Goal: Information Seeking & Learning: Check status

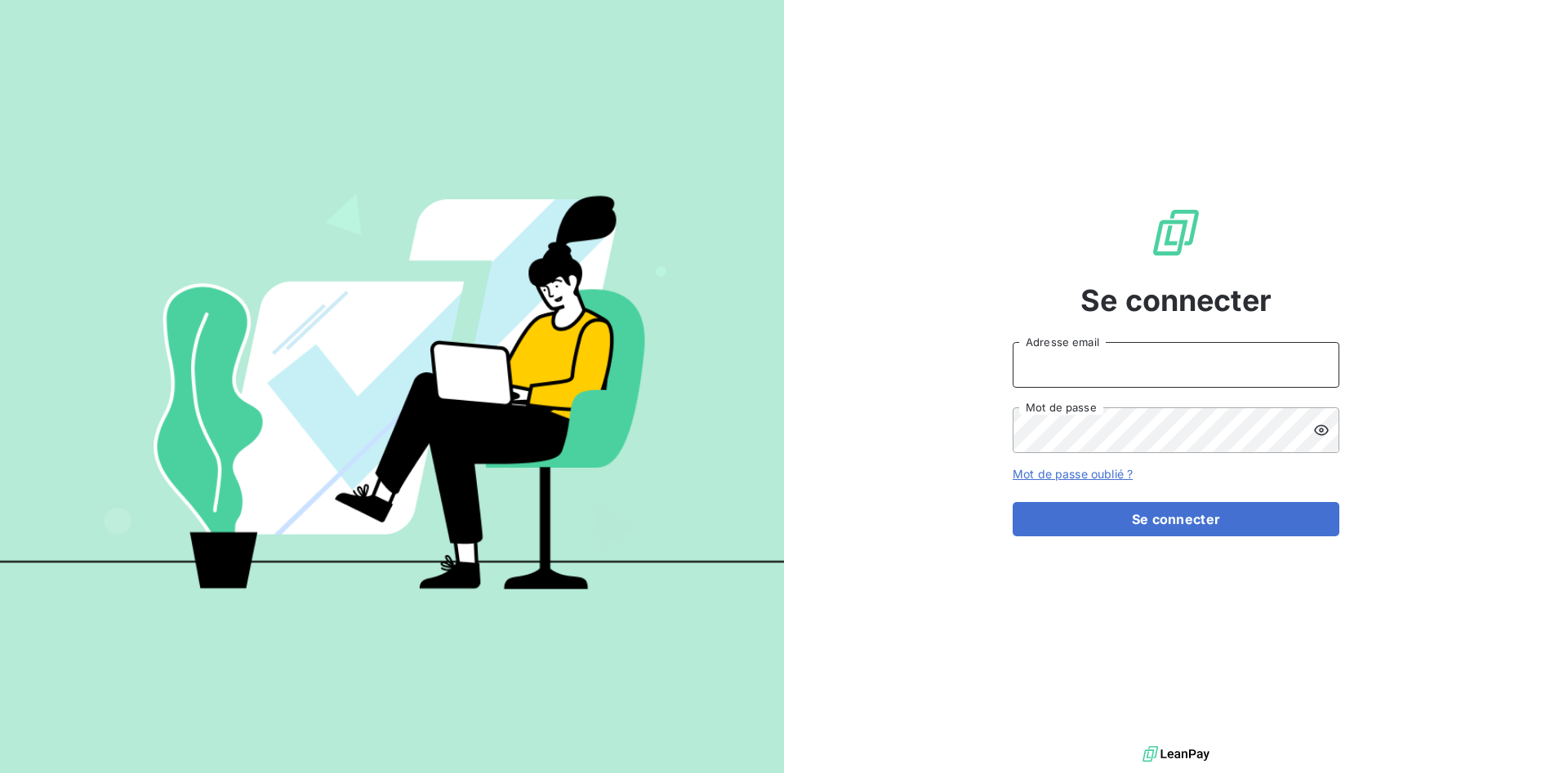
click at [1138, 347] on input "Adresse email" at bounding box center [1175, 365] width 326 height 46
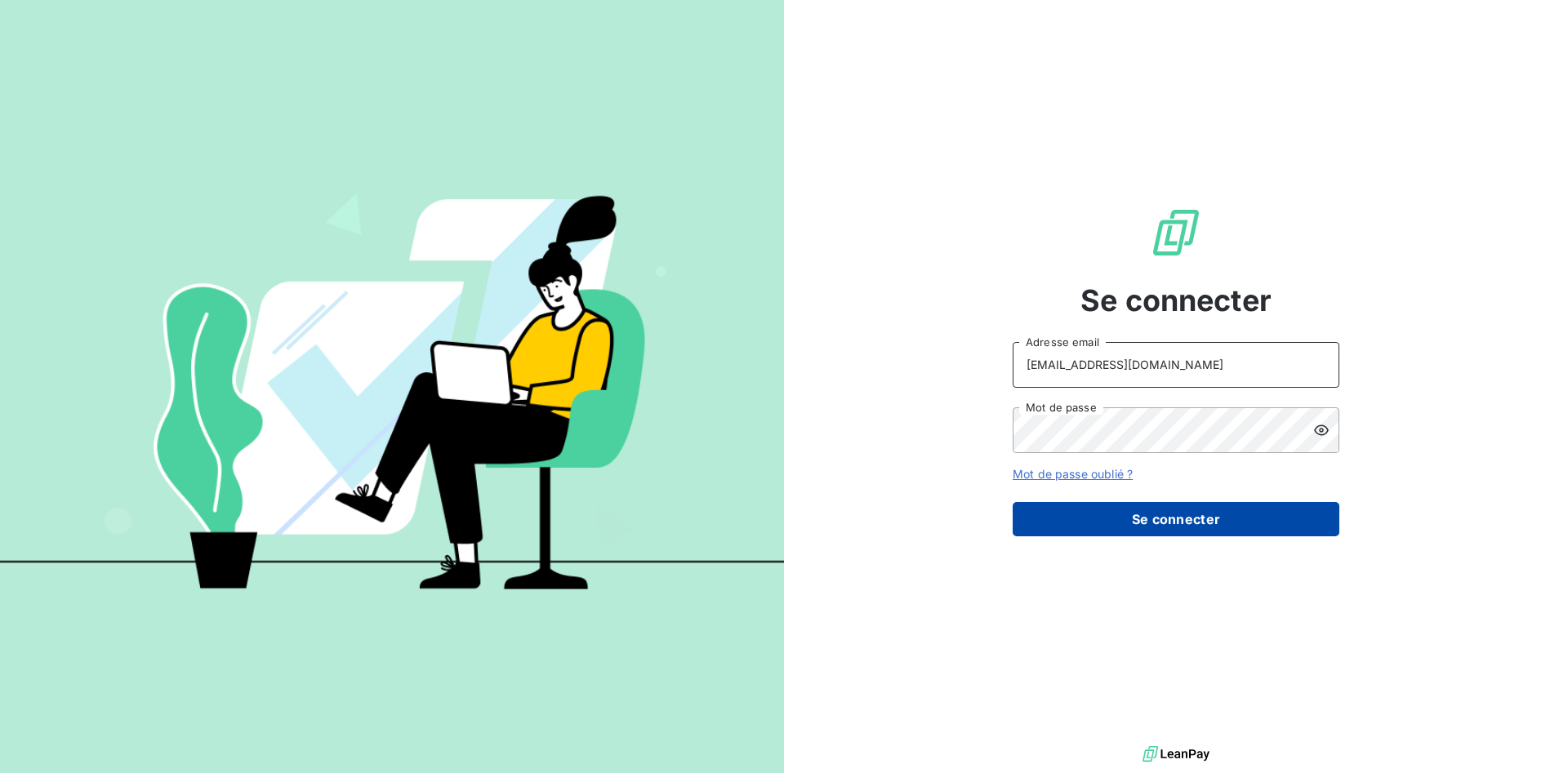
type input "[EMAIL_ADDRESS][DOMAIN_NAME]"
click at [1128, 517] on button "Se connecter" at bounding box center [1175, 519] width 326 height 34
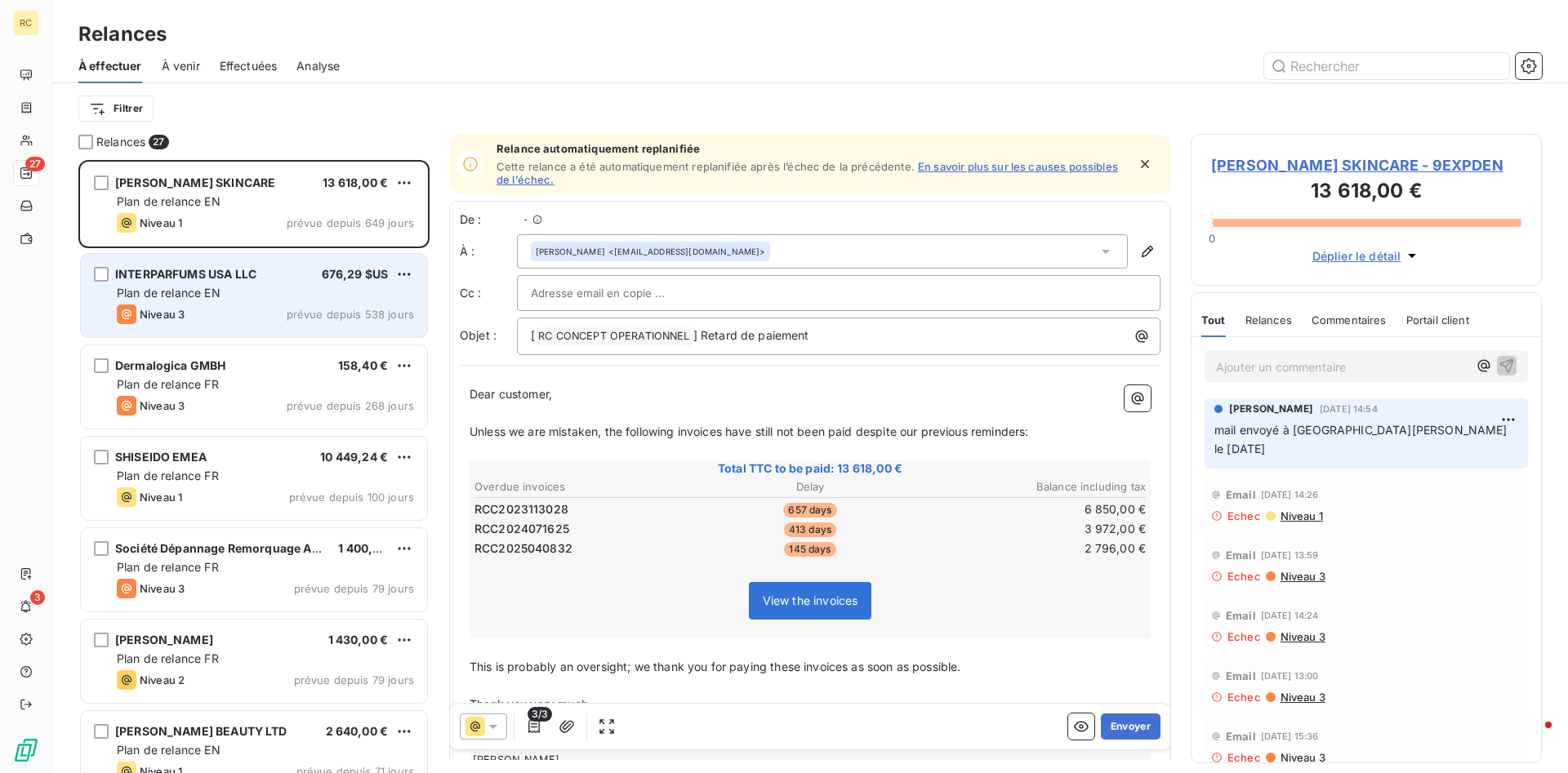
scroll to position [613, 351]
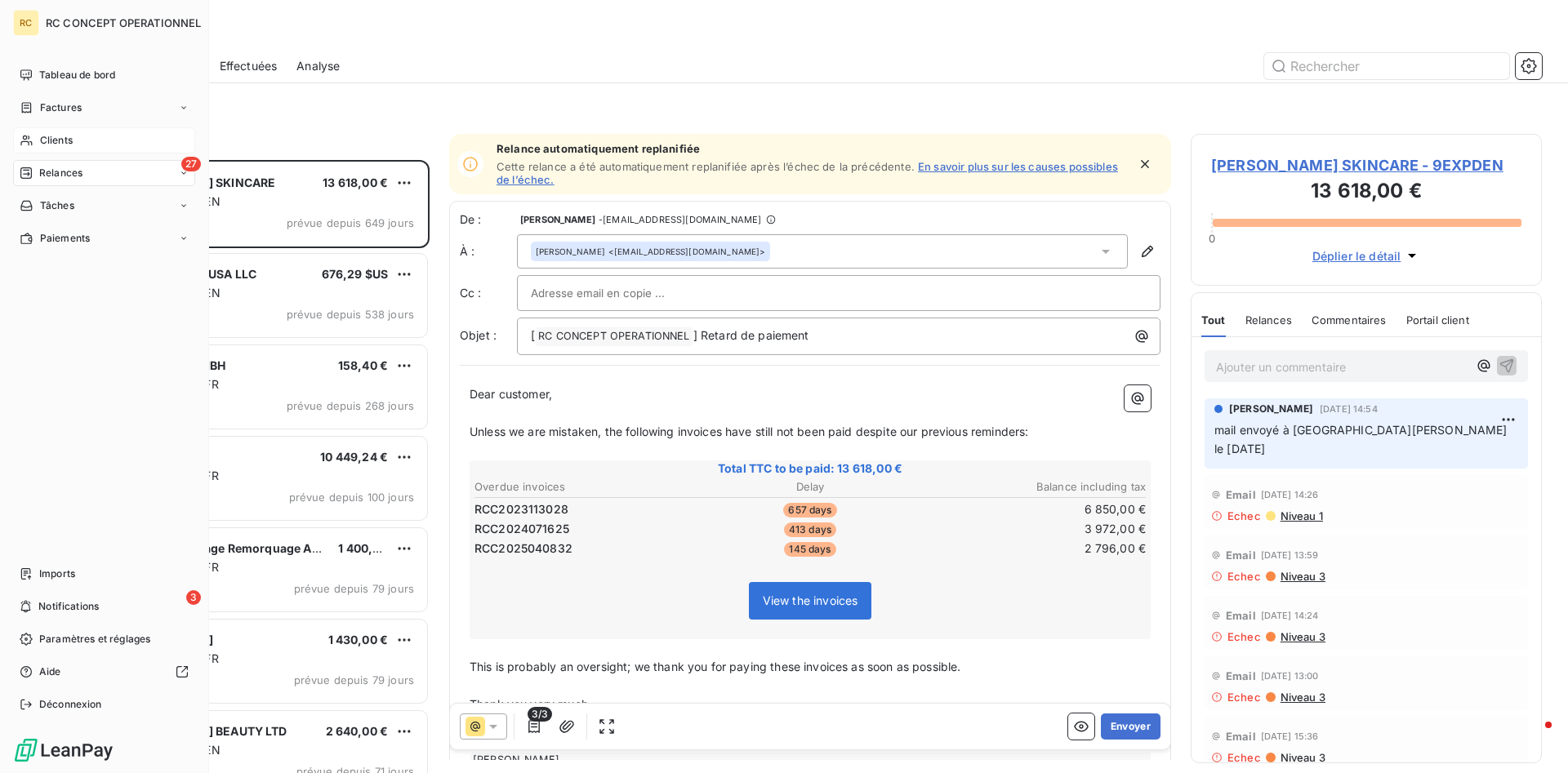
click at [55, 135] on span "Clients" at bounding box center [56, 140] width 32 height 14
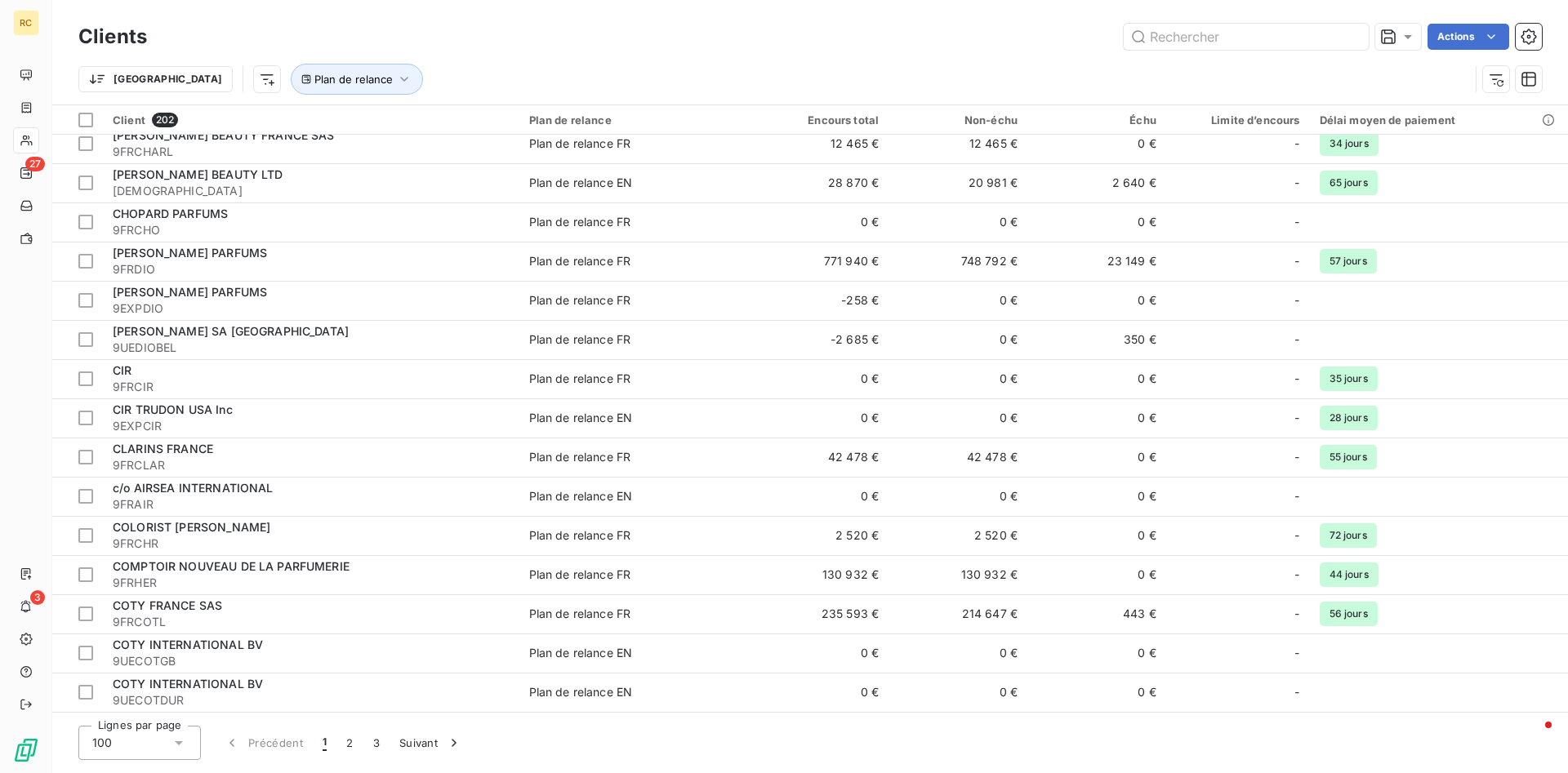
scroll to position [1249, 0]
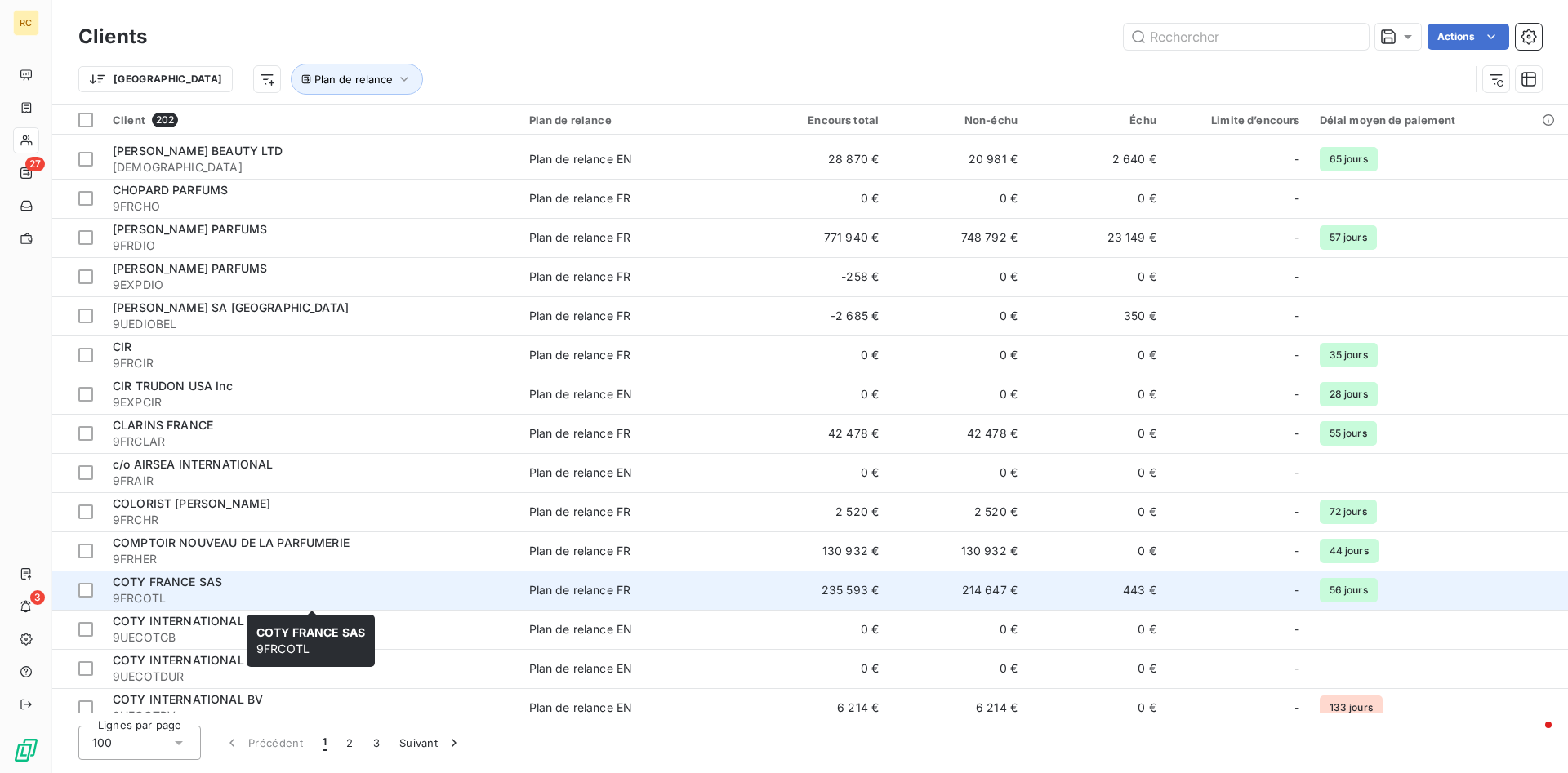
click at [165, 580] on span "COTY FRANCE SAS" at bounding box center [166, 582] width 109 height 14
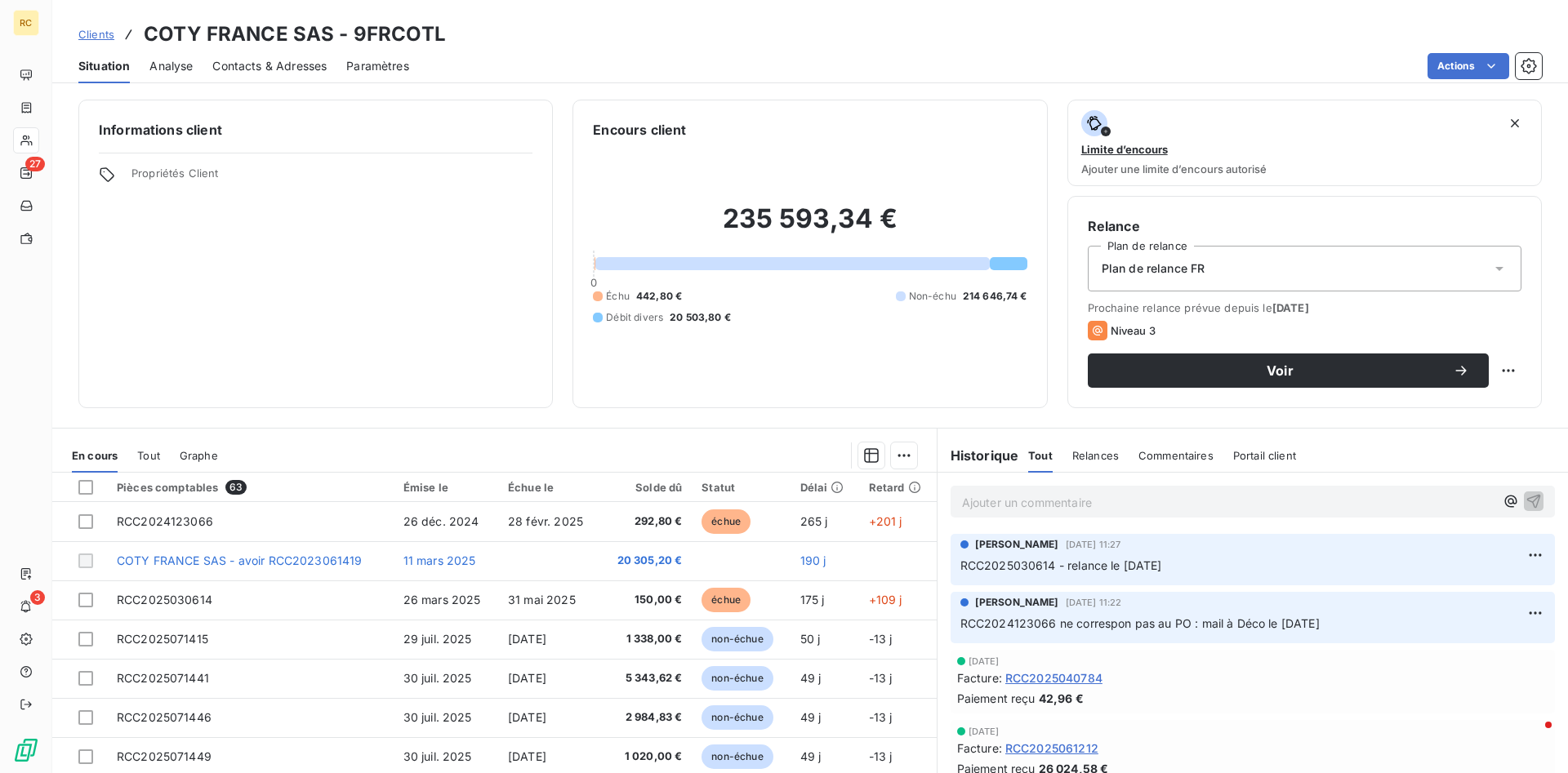
click at [993, 505] on p "Ajouter un commentaire ﻿" at bounding box center [1229, 502] width 532 height 20
click at [1018, 575] on p "RCC2025030614 - relance le [DATE]" at bounding box center [1252, 567] width 585 height 19
click at [1014, 570] on span "RCC2025030614 - relance le [DATE]" at bounding box center [1061, 565] width 202 height 14
click at [1217, 551] on div "[PERSON_NAME] [DATE] 11:27" at bounding box center [1252, 544] width 585 height 14
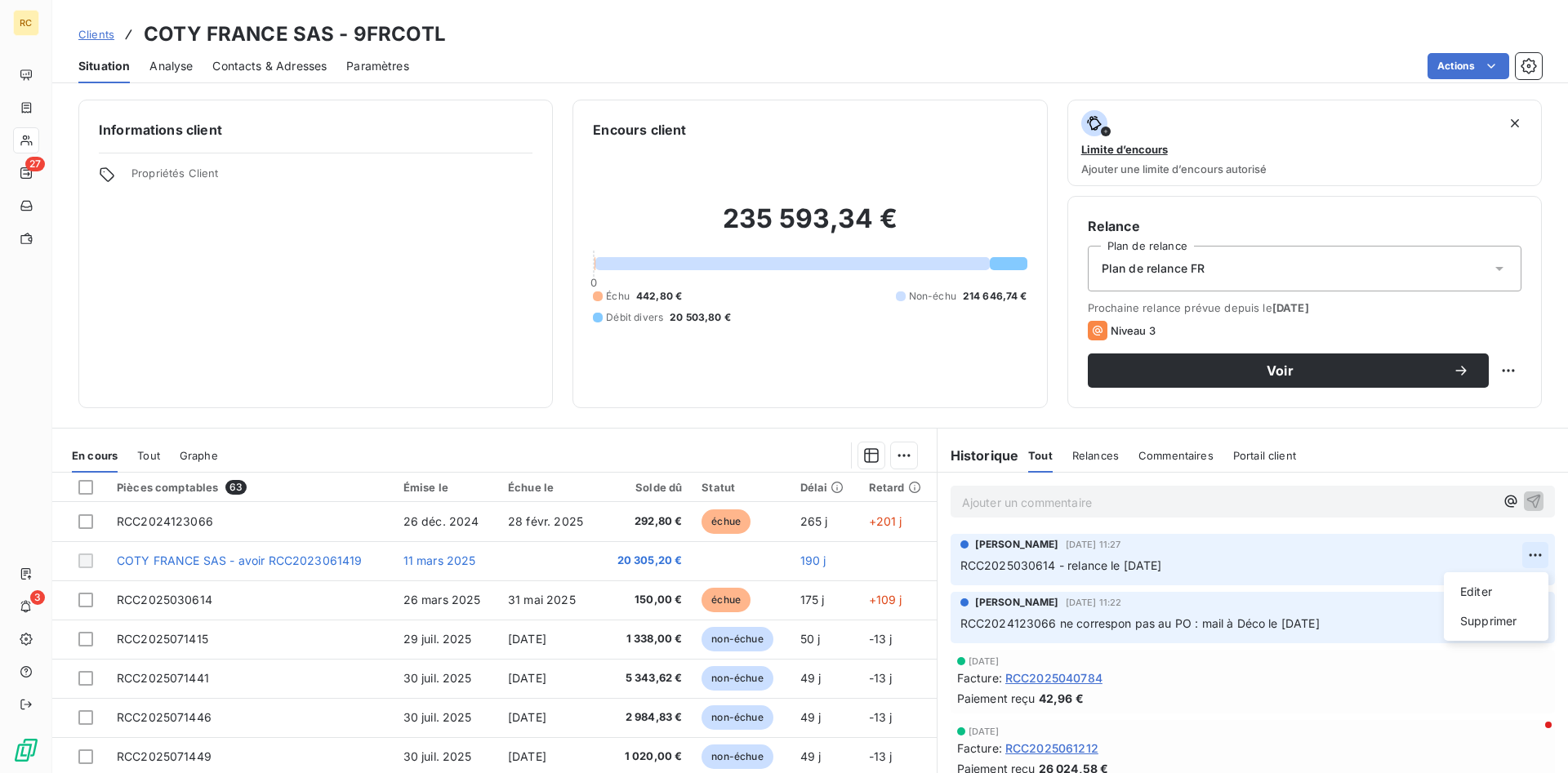
click at [1530, 556] on html "RC 27 3 Clients COTY [GEOGRAPHIC_DATA] SAS - 9FRCOTL Situation Analyse Contacts…" at bounding box center [784, 386] width 1568 height 773
click at [974, 500] on html "RC 27 3 Clients COTY [GEOGRAPHIC_DATA] SAS - 9FRCOTL Situation Analyse Contacts…" at bounding box center [784, 386] width 1568 height 773
click at [979, 503] on p "Ajouter un commentaire ﻿" at bounding box center [1229, 502] width 532 height 20
click at [1107, 499] on span "rcc2025030614 / R2PONSE cOTY LE 16/09 : en cours de traitement" at bounding box center [1150, 501] width 375 height 14
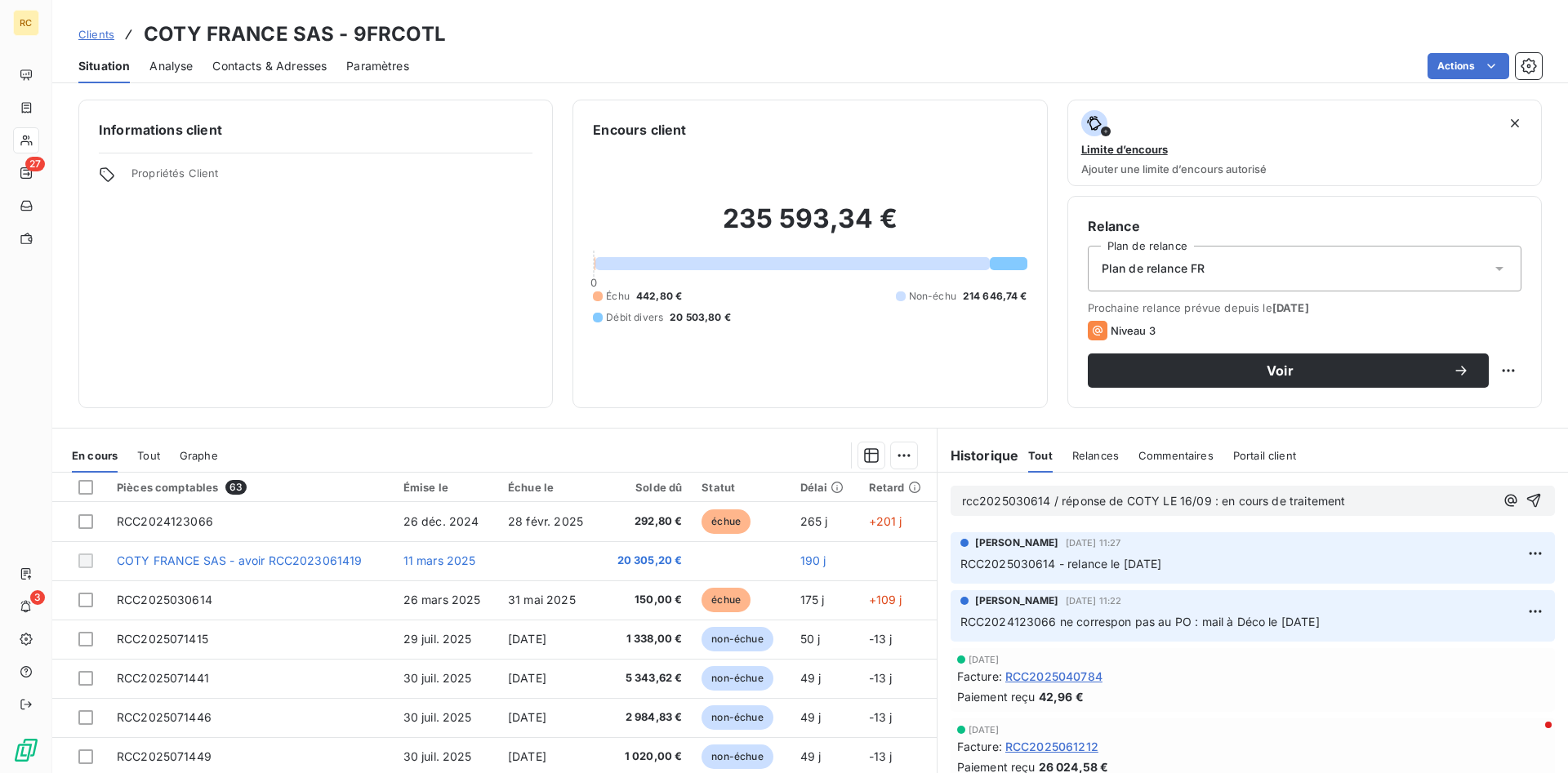
click at [1172, 500] on span "rcc2025030614 / réponse de COTY LE 16/09 : en cours de traitement" at bounding box center [1154, 501] width 384 height 14
click at [979, 503] on span "rcc2025030614 / réponse de COTY le 16/09 : en cours de traitement" at bounding box center [1152, 501] width 379 height 14
click at [1366, 496] on p "RCC2025030614 / réponse de COTY le 16/09 : en cours de traitement" at bounding box center [1229, 502] width 532 height 19
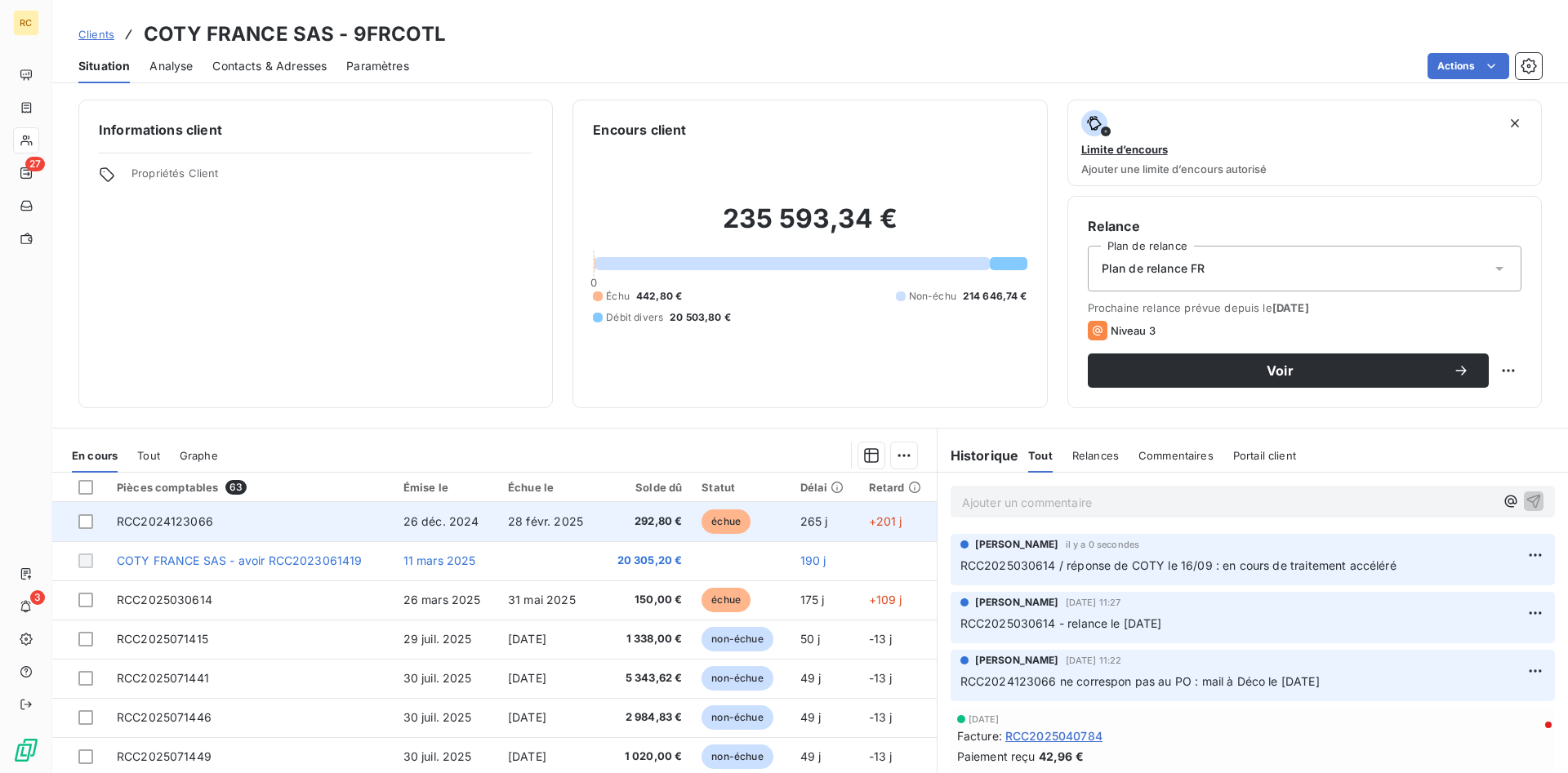
click at [142, 518] on span "RCC2024123066" at bounding box center [165, 521] width 96 height 14
